Goal: Task Accomplishment & Management: Use online tool/utility

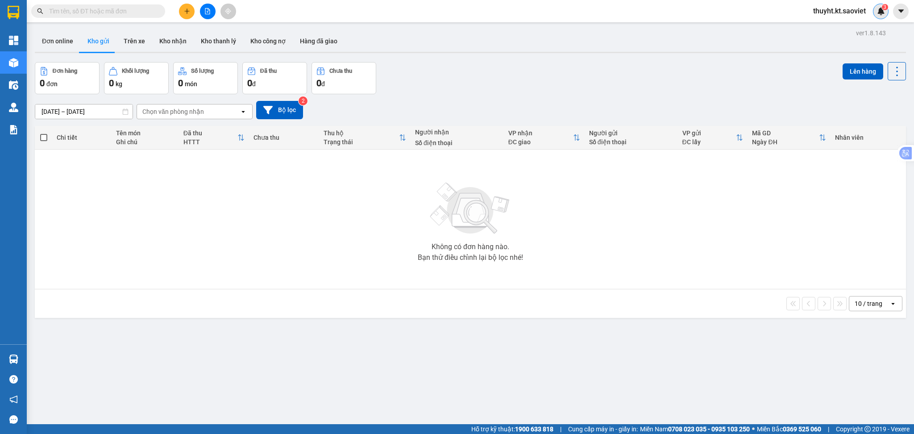
click at [883, 9] on sup "3" at bounding box center [885, 7] width 6 height 6
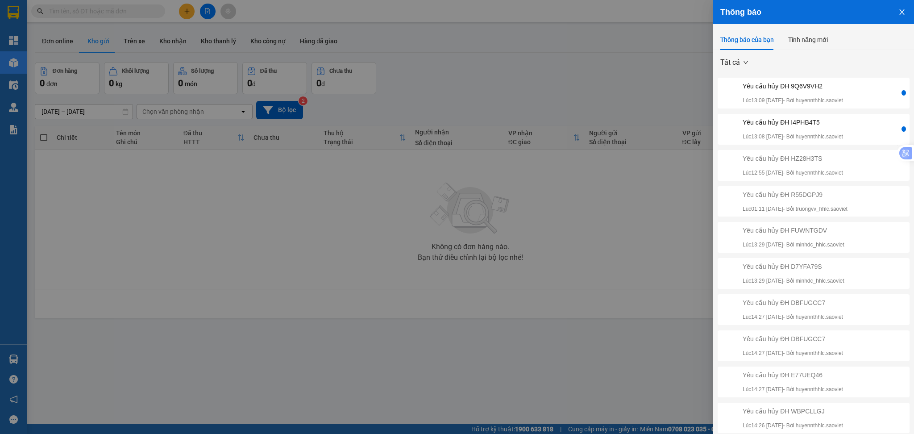
click at [645, 37] on div at bounding box center [457, 217] width 914 height 434
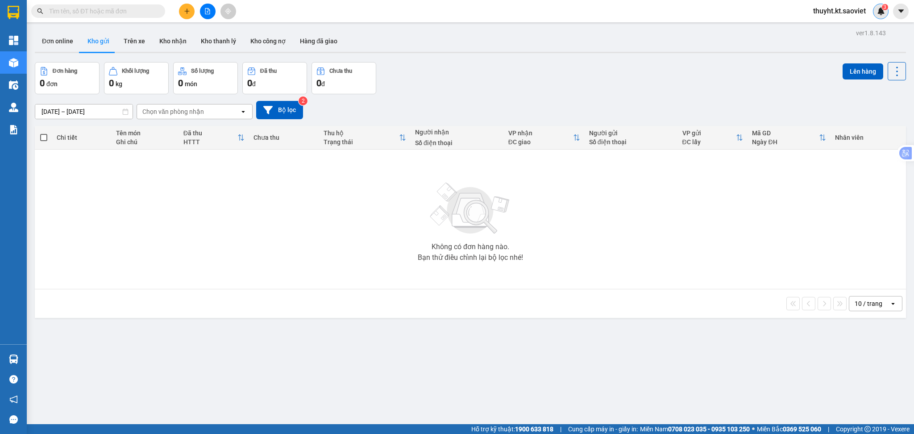
click at [881, 13] on img at bounding box center [881, 11] width 8 height 8
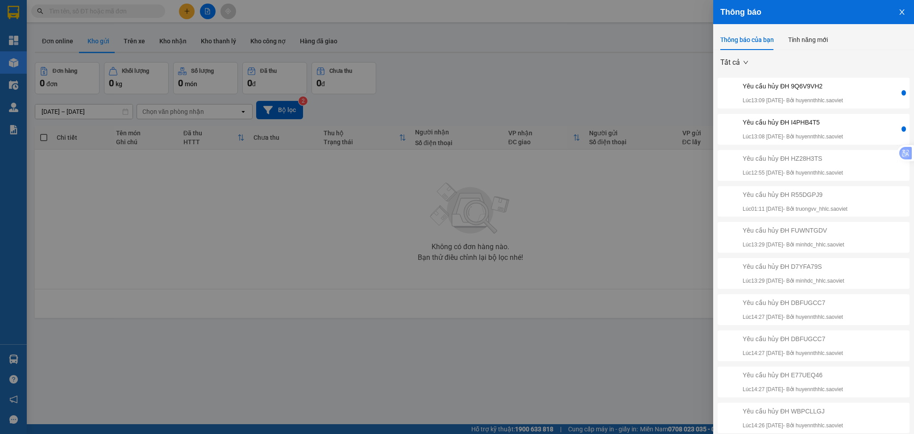
drag, startPoint x: 889, startPoint y: 16, endPoint x: 701, endPoint y: -13, distance: 190.1
click at [701, 0] on html "Kết quả tìm kiếm ( 0 ) Bộ lọc No Data thuyht.kt.saoviet 3 Tổng Quan Kho hàng mớ…" at bounding box center [457, 217] width 914 height 434
click at [808, 125] on div "Yêu cầu hủy ĐH I4PHB4T5" at bounding box center [793, 122] width 100 height 10
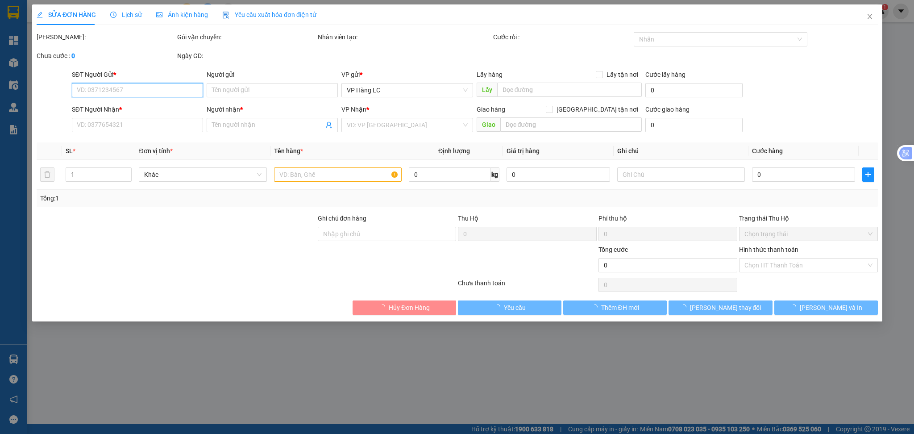
type input "0983229974"
type input "long"
type input "hủy sai vp"
type input "0909106688"
type input "kt"
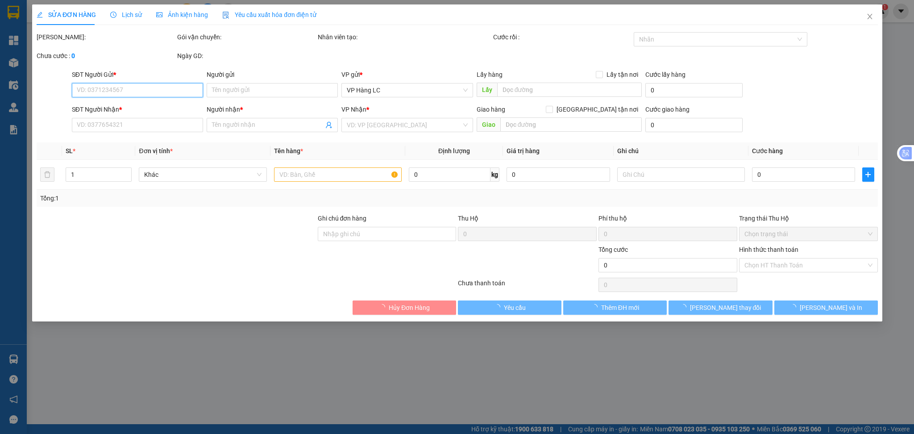
type input "50.000"
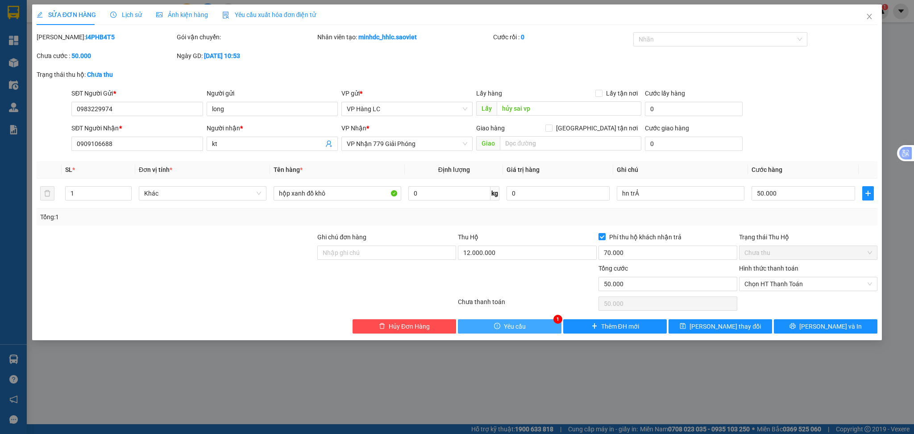
click at [540, 329] on button "Yêu cầu" at bounding box center [510, 326] width 104 height 14
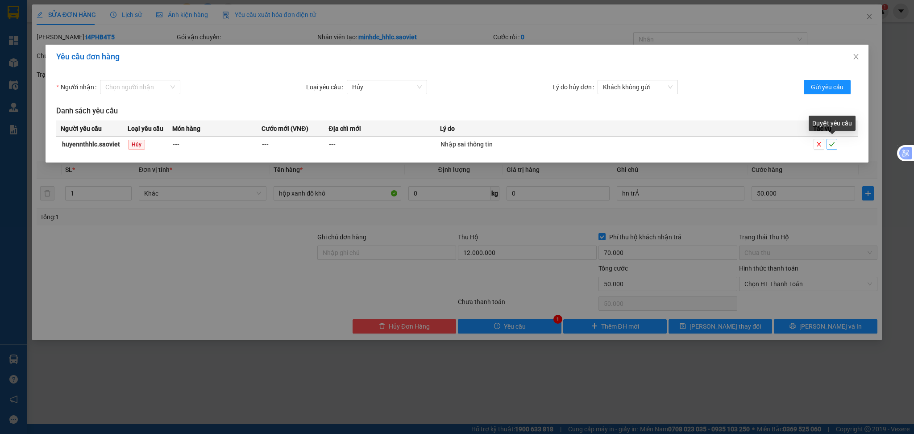
click at [831, 142] on icon "check" at bounding box center [832, 144] width 6 height 6
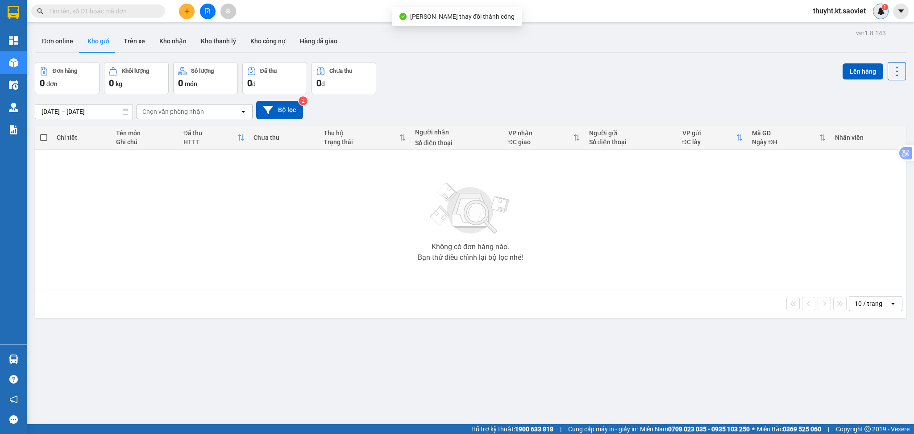
click at [877, 13] on img at bounding box center [881, 11] width 8 height 8
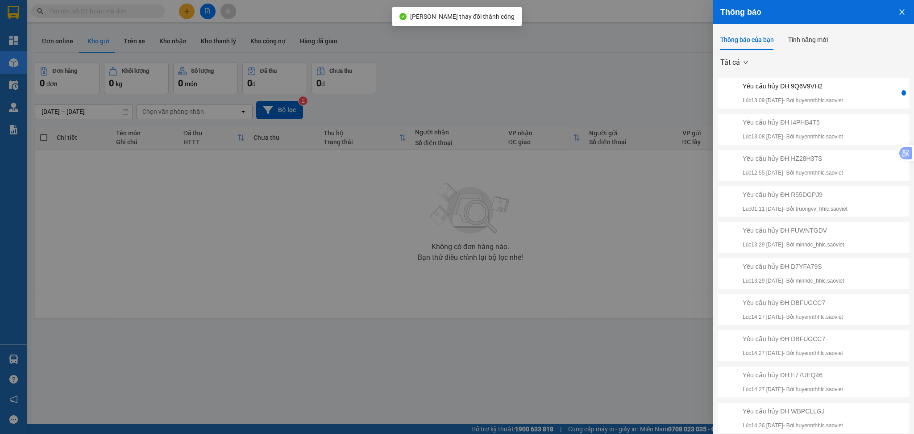
click at [802, 91] on div "Yêu cầu hủy ĐH 9Q6V9VH2 Lúc 13:09 [DATE] - Bởi huyennthhlc.saoviet" at bounding box center [793, 93] width 100 height 24
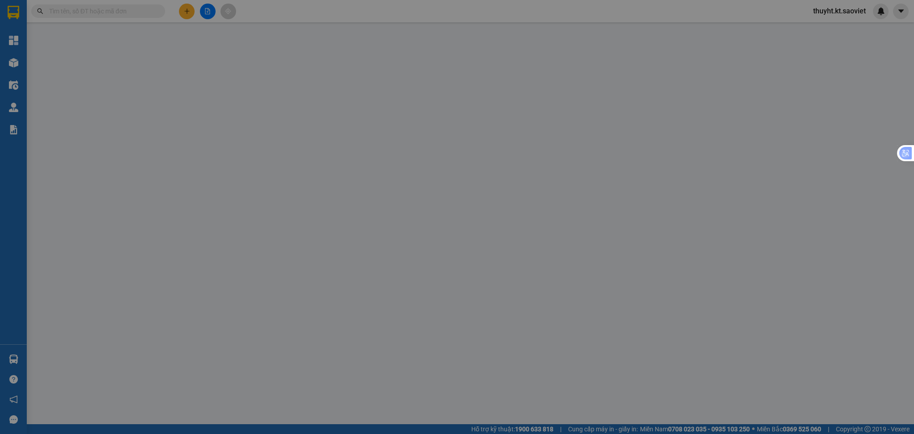
type input "0968915302"
type input "hủy sai tt"
type input "0392736058"
type input "hà"
type input "50.000"
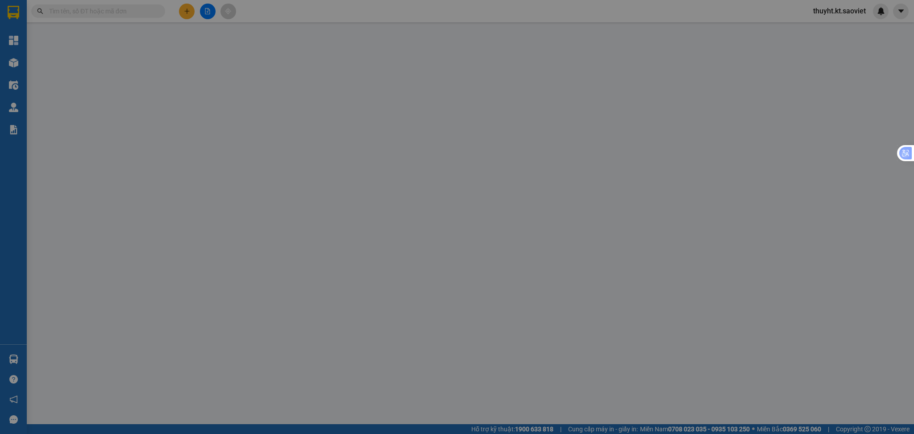
type input "50.000"
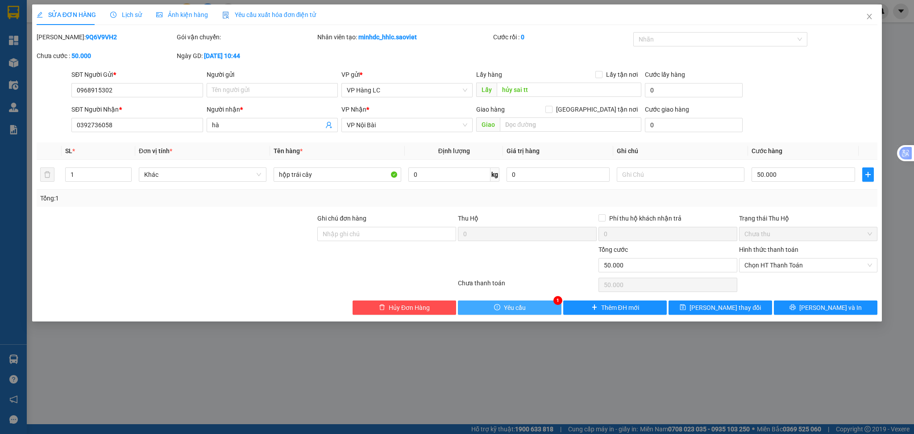
click at [559, 306] on button "Yêu cầu" at bounding box center [510, 307] width 104 height 14
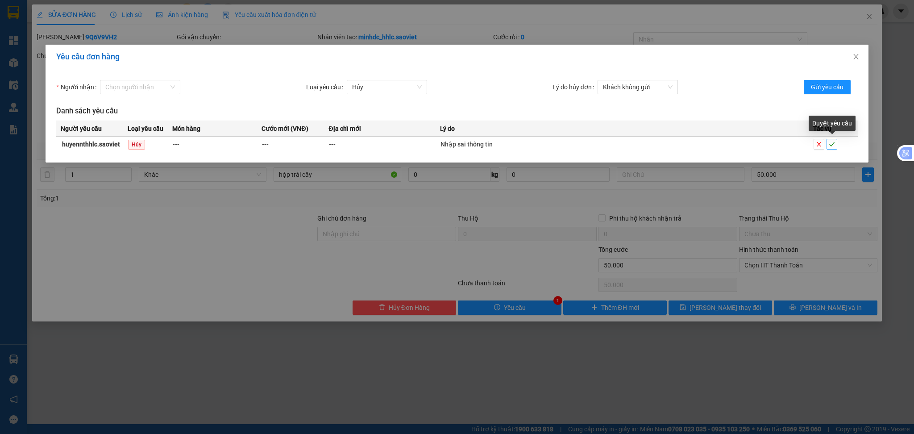
click at [832, 142] on icon "check" at bounding box center [832, 144] width 6 height 6
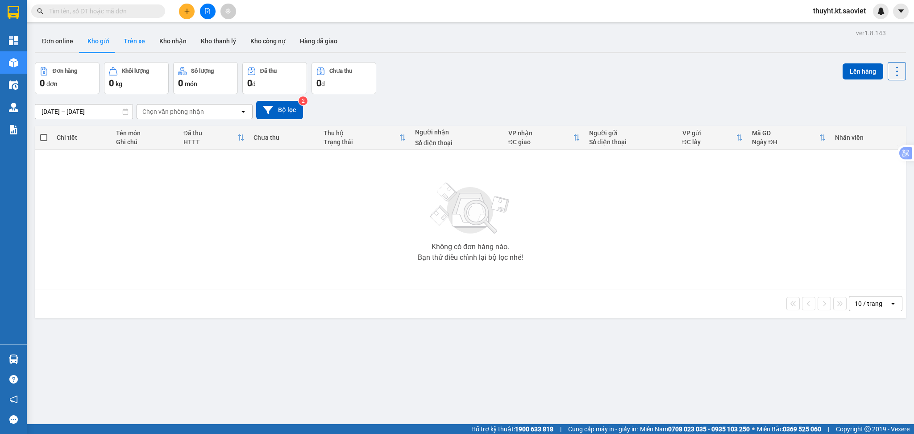
click at [131, 46] on button "Trên xe" at bounding box center [135, 40] width 36 height 21
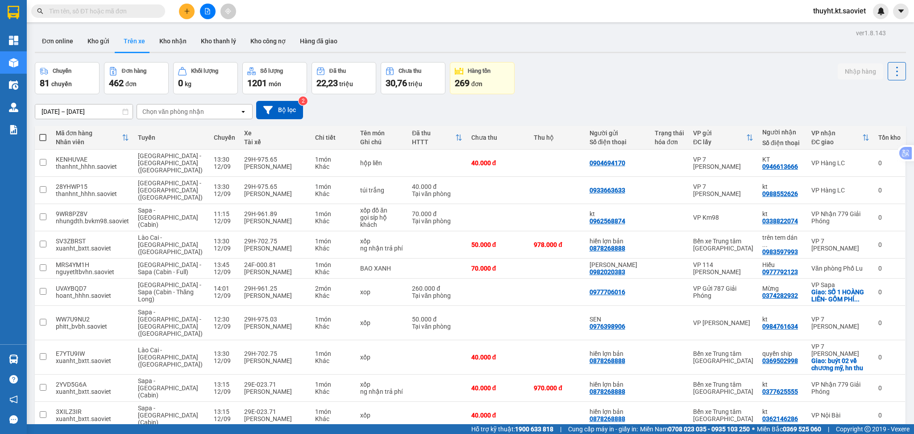
click at [847, 371] on span "100 / trang" at bounding box center [863, 367] width 32 height 9
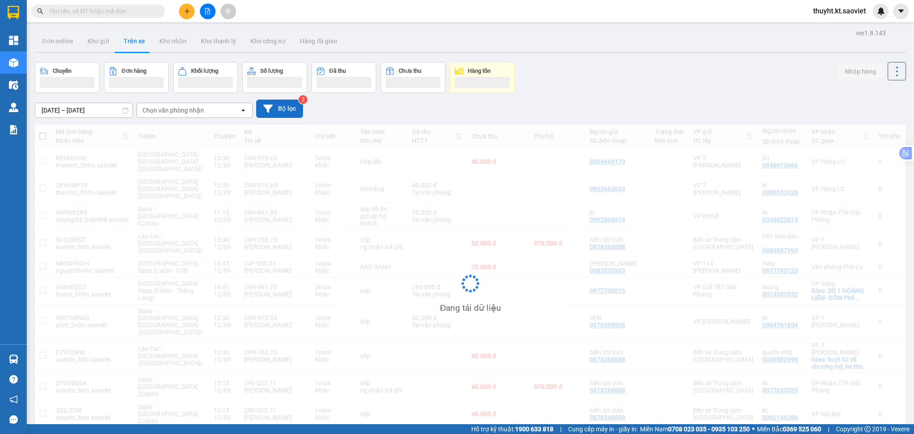
click at [280, 113] on button "Bộ lọc" at bounding box center [279, 109] width 47 height 18
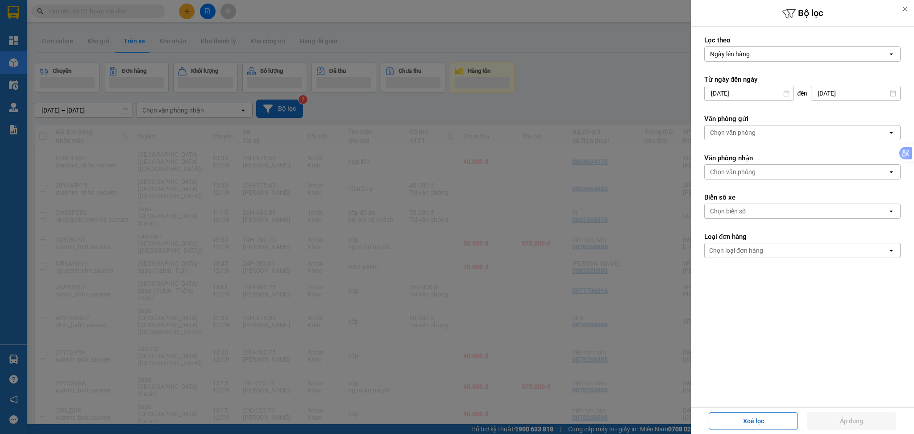
type input "[DATE]"
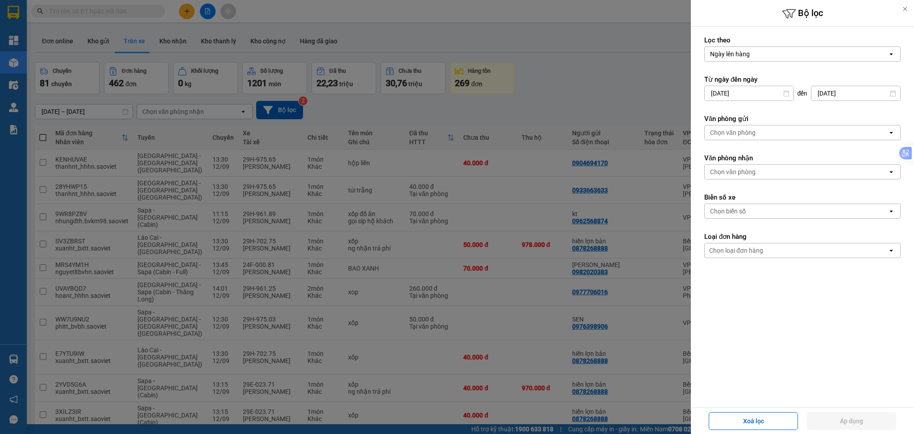
click at [622, 64] on div at bounding box center [457, 217] width 914 height 434
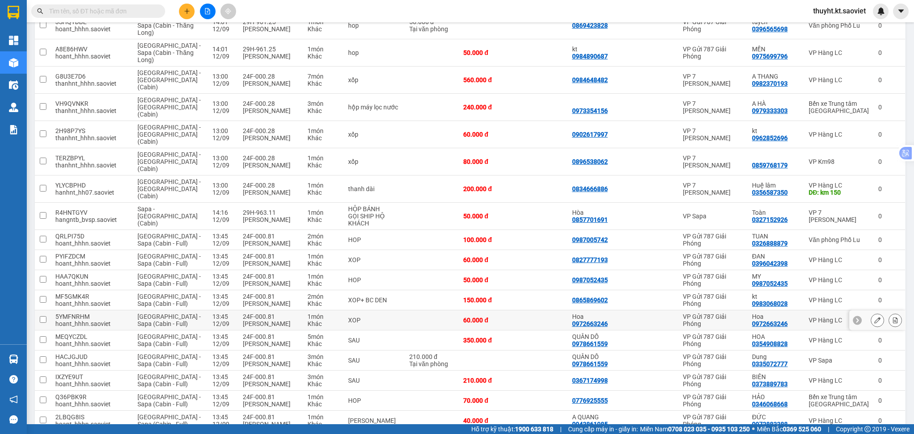
scroll to position [569, 0]
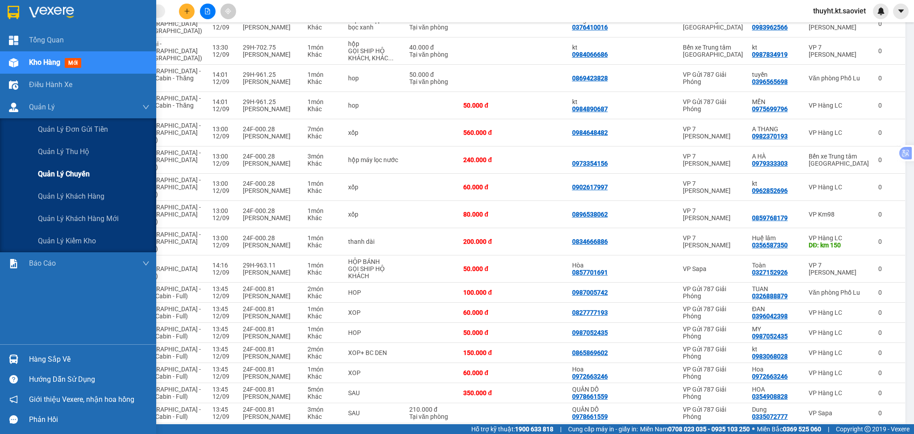
click at [79, 171] on span "Quản lý chuyến" at bounding box center [64, 173] width 52 height 11
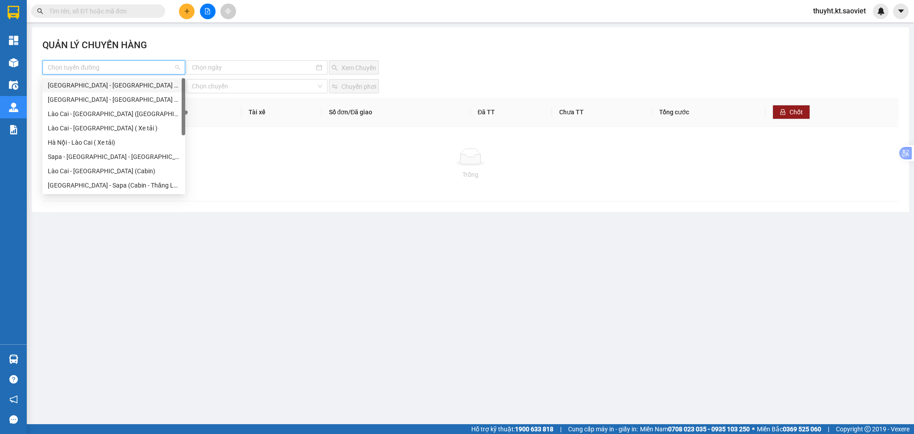
click at [129, 70] on input "search" at bounding box center [111, 67] width 126 height 13
click at [115, 125] on div "Lào Cai - [GEOGRAPHIC_DATA] ( Xe tải )" at bounding box center [114, 128] width 132 height 10
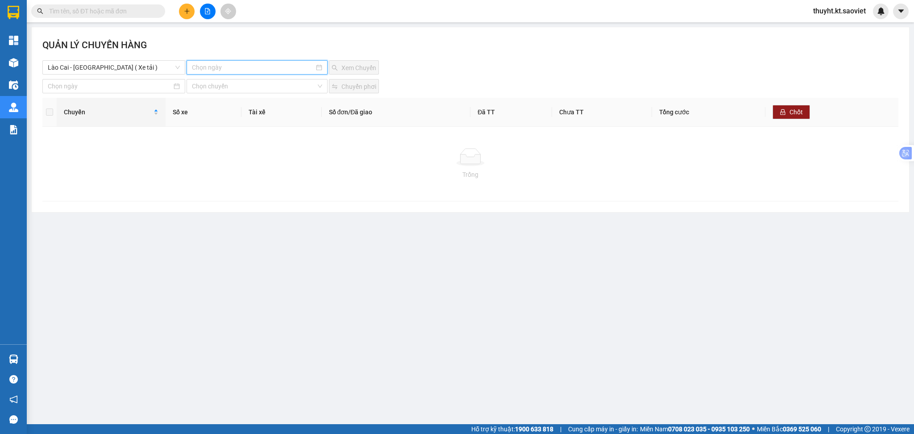
click at [269, 71] on input at bounding box center [253, 68] width 123 height 10
type input "[DATE]"
click at [204, 84] on button "button" at bounding box center [205, 85] width 10 height 18
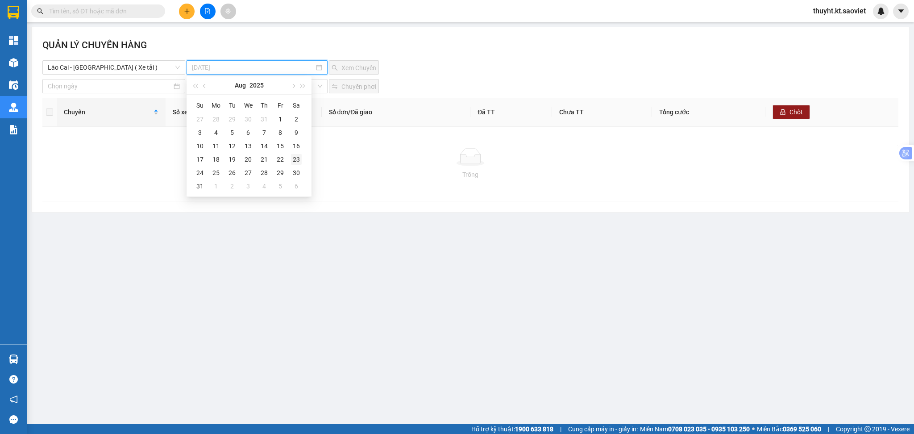
type input "[DATE]"
click at [294, 158] on div "23" at bounding box center [296, 159] width 11 height 11
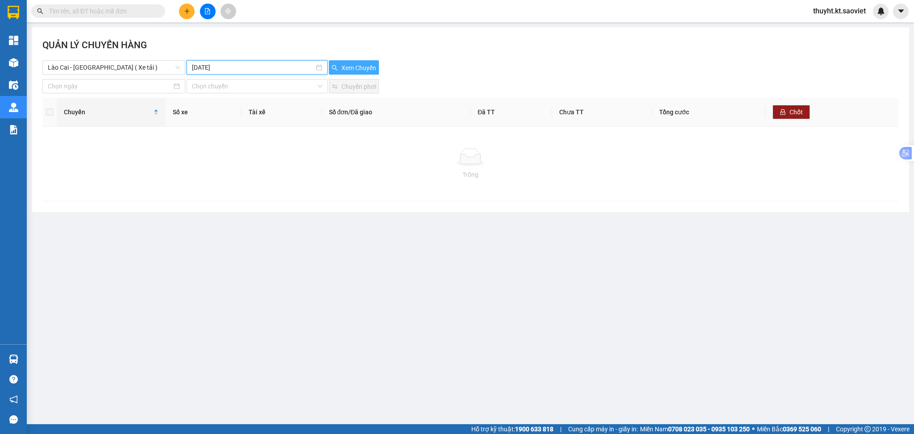
click at [342, 67] on span "Xem Chuyến" at bounding box center [359, 68] width 35 height 10
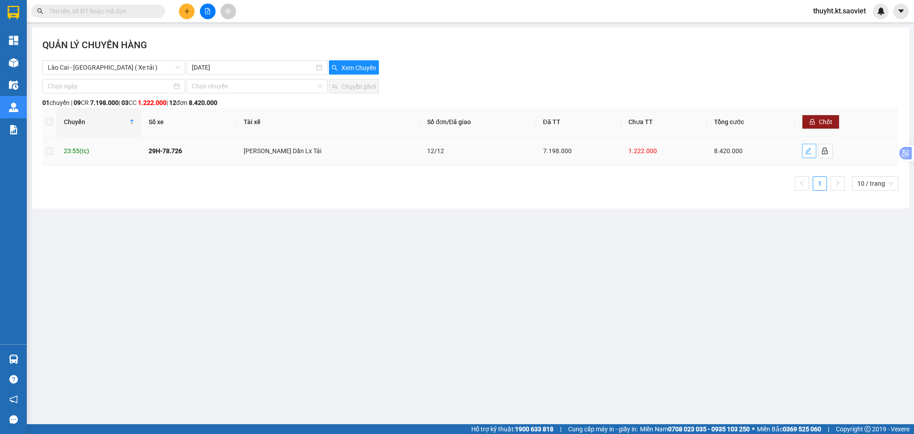
click at [803, 151] on span "edit" at bounding box center [809, 150] width 13 height 7
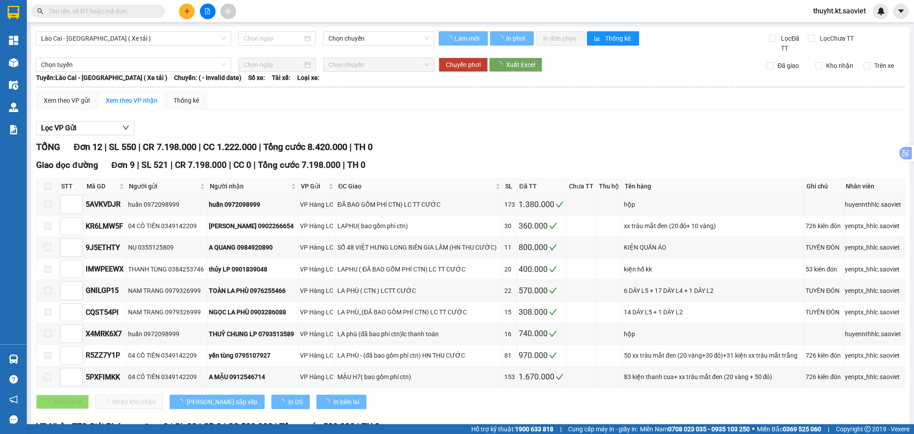
type input "[DATE]"
